Goal: Transaction & Acquisition: Purchase product/service

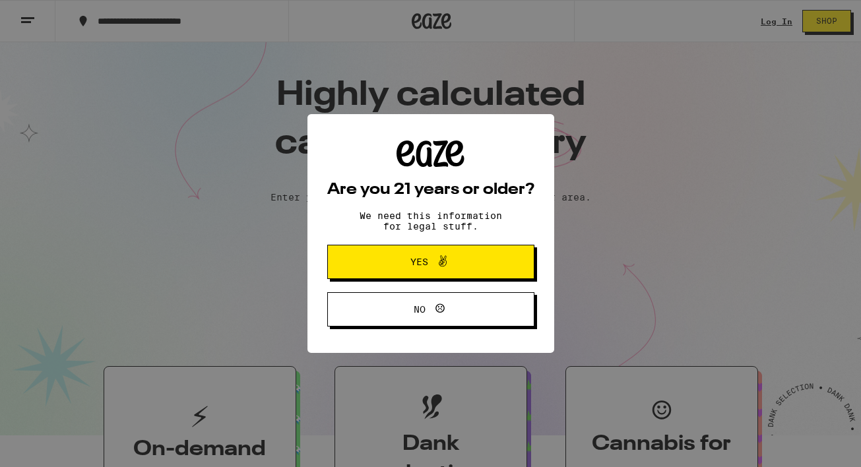
click at [453, 299] on div "Are you 21 years or older? We need this information for legal stuff. Yes No" at bounding box center [430, 234] width 207 height 187
click at [458, 273] on button "Yes" at bounding box center [430, 262] width 207 height 34
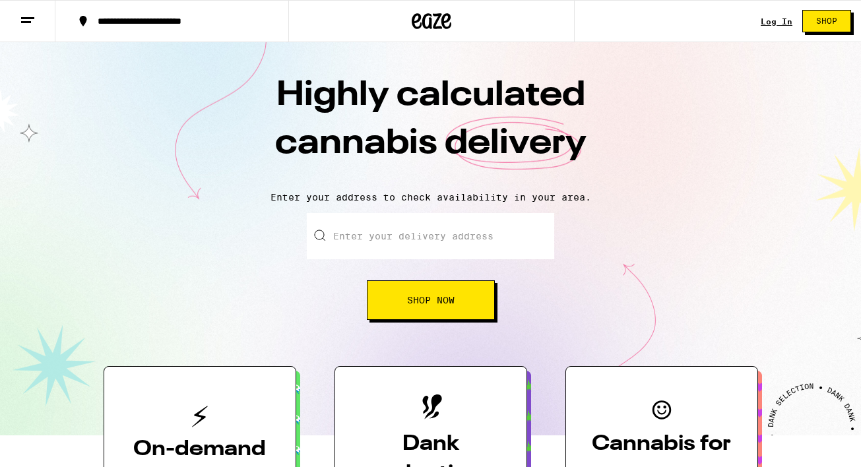
click at [436, 244] on input "Enter your delivery address" at bounding box center [430, 236] width 247 height 46
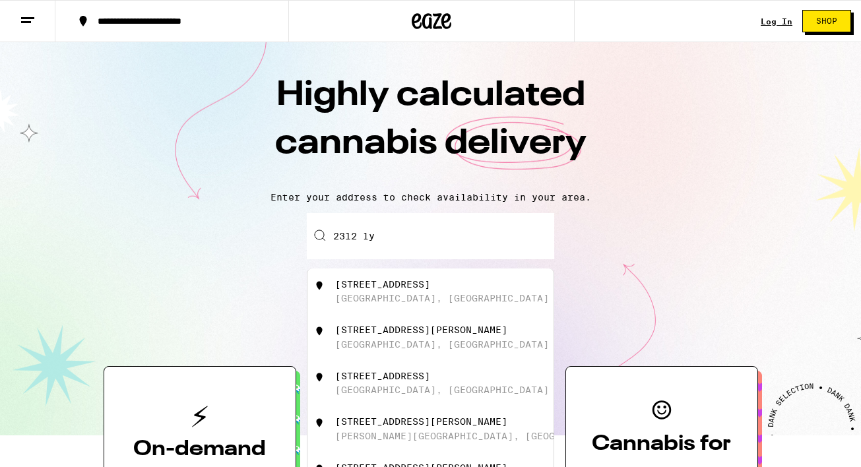
click at [454, 297] on div "[STREET_ADDRESS]" at bounding box center [453, 291] width 236 height 25
type input "[STREET_ADDRESS]"
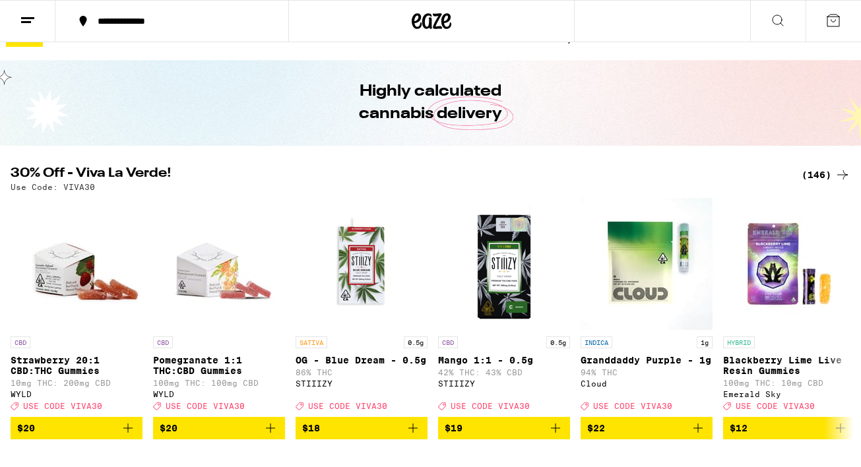
scroll to position [27, 0]
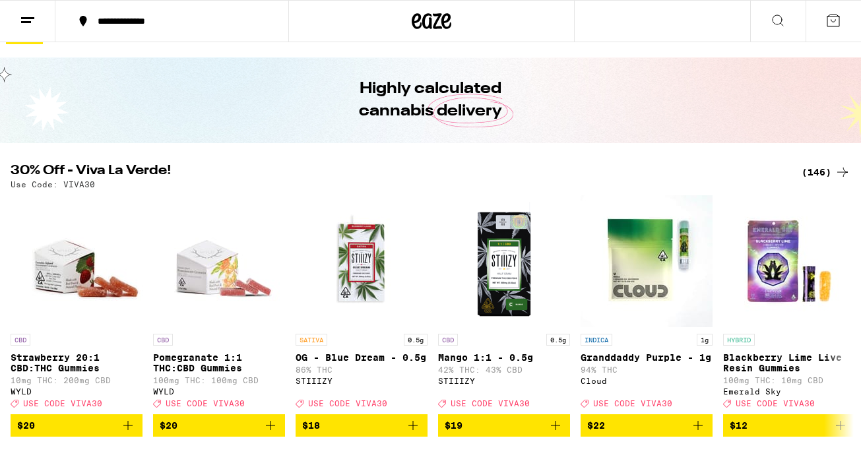
click at [812, 175] on div "(146)" at bounding box center [826, 172] width 49 height 16
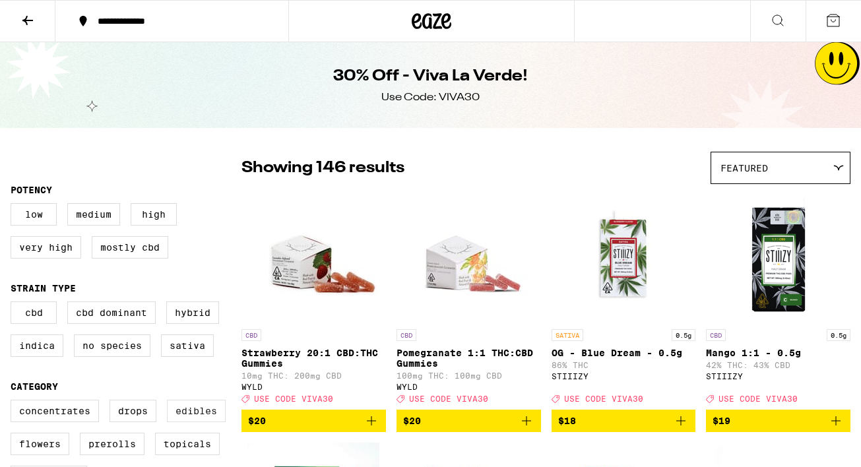
click at [193, 422] on label "Edibles" at bounding box center [196, 411] width 59 height 22
click at [14, 402] on input "Edibles" at bounding box center [13, 402] width 1 height 1
checkbox input "true"
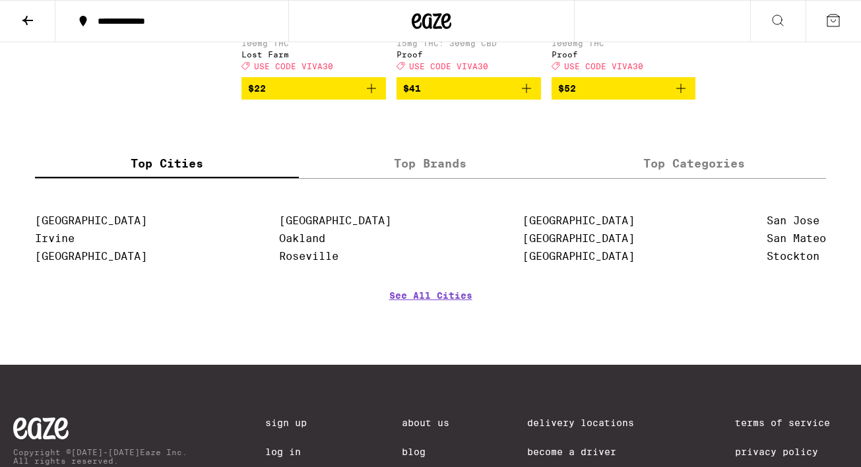
scroll to position [3864, 0]
